Goal: Information Seeking & Learning: Learn about a topic

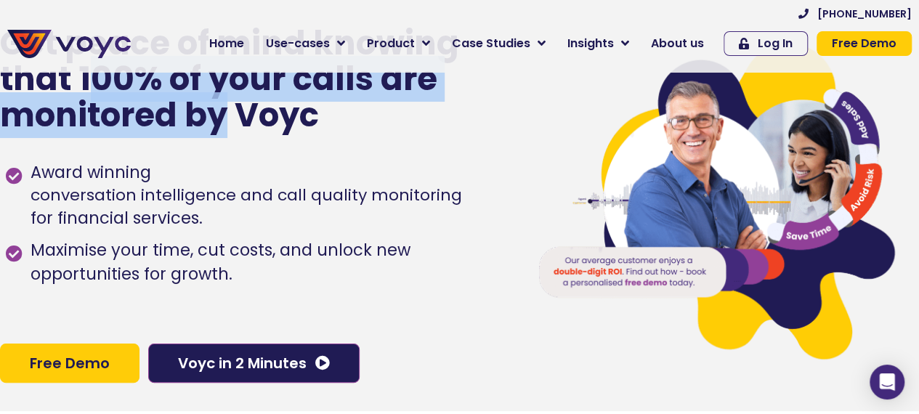
drag, startPoint x: 88, startPoint y: 89, endPoint x: 222, endPoint y: 110, distance: 135.3
click at [222, 110] on p "Get peace of mind knowing that 100% of your calls are monitored by Voyc" at bounding box center [262, 79] width 525 height 108
click at [215, 112] on p "Get peace of mind knowing that 100% of your calls are monitored by Voyc" at bounding box center [262, 79] width 525 height 108
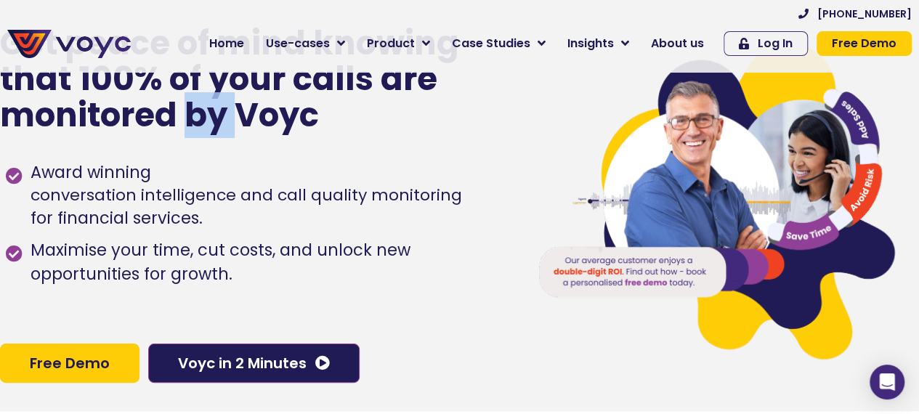
click at [215, 112] on p "Get peace of mind knowing that 100% of your calls are monitored by Voyc" at bounding box center [262, 79] width 525 height 108
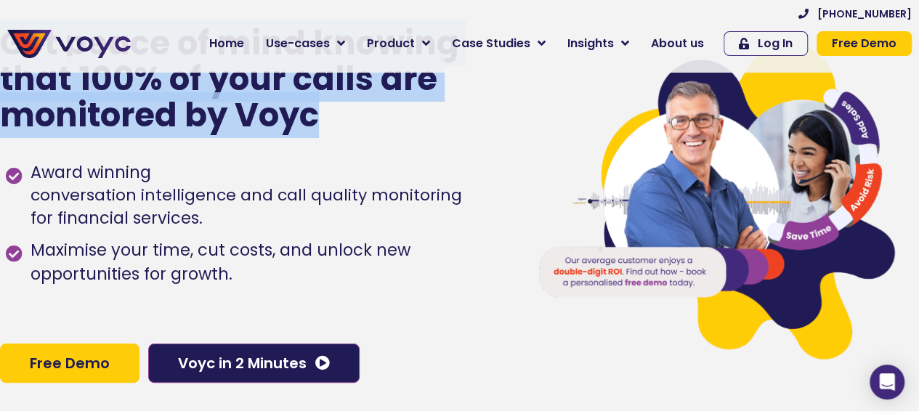
click at [215, 112] on p "Get peace of mind knowing that 100% of your calls are monitored by Voyc" at bounding box center [262, 79] width 525 height 108
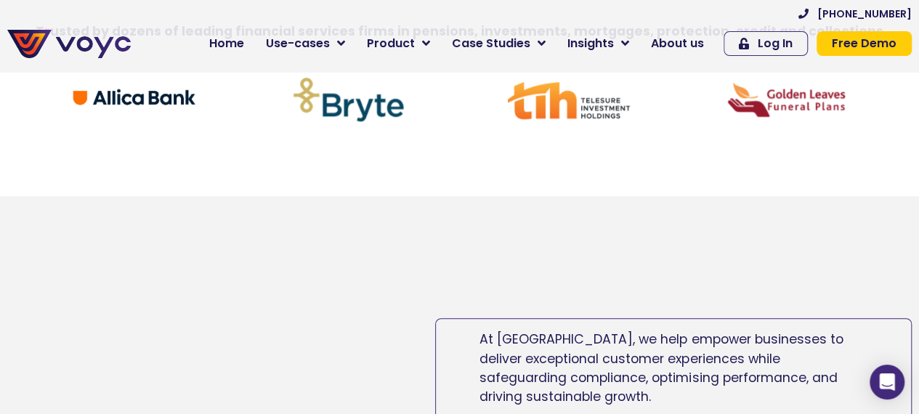
scroll to position [436, 0]
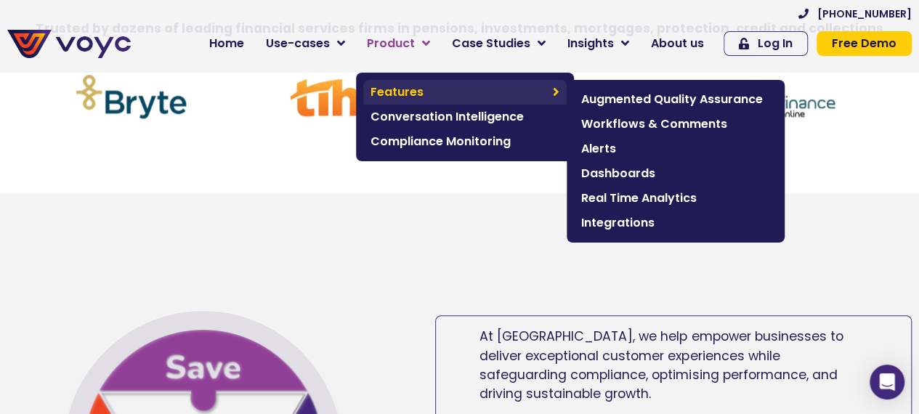
click at [424, 84] on span "Features" at bounding box center [458, 92] width 175 height 17
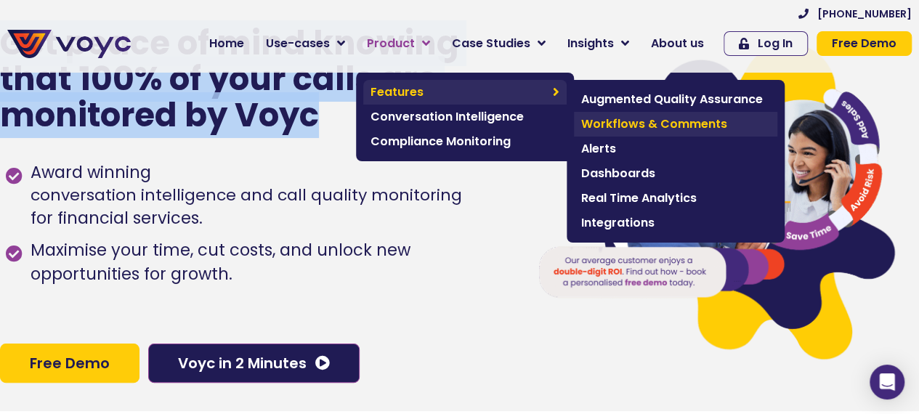
click at [634, 124] on span "Workflows & Comments" at bounding box center [675, 124] width 189 height 17
